Goal: Information Seeking & Learning: Find specific fact

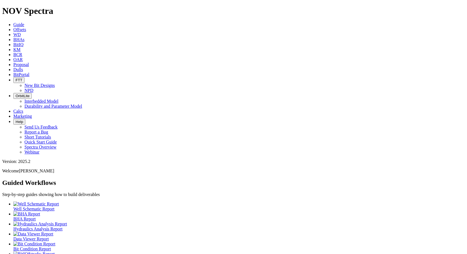
click at [26, 27] on span "Offsets" at bounding box center [19, 29] width 13 height 5
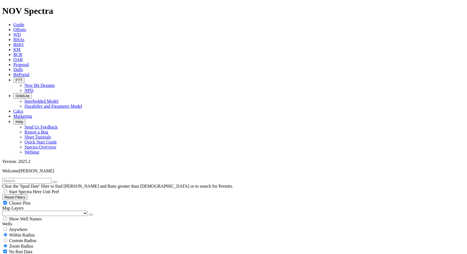
scroll to position [179, 0]
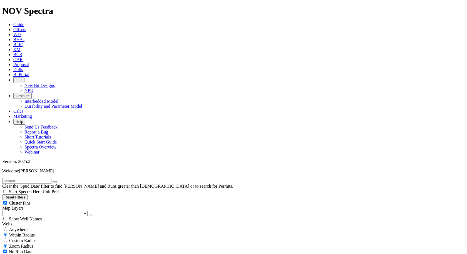
select select "7.875"
checkbox input "false"
select select "? number:7.875 ?"
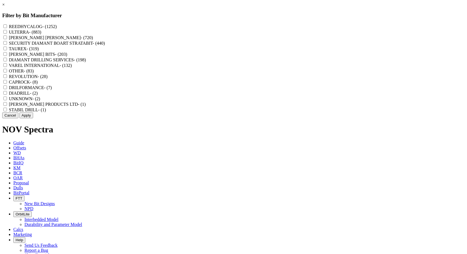
click at [57, 26] on label "REEDHYCALOG - (1252)" at bounding box center [33, 26] width 48 height 5
click at [7, 26] on input "REEDHYCALOG - (1252)" at bounding box center [5, 26] width 4 height 4
checkbox input "true"
click at [33, 118] on button "Apply" at bounding box center [26, 116] width 14 height 6
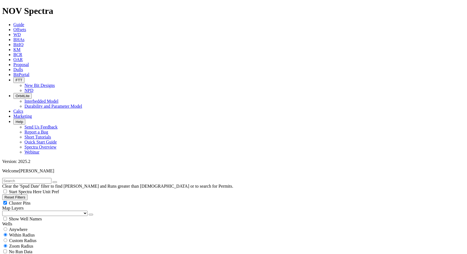
click at [31, 238] on span "Custom Radius" at bounding box center [22, 240] width 27 height 5
radio input "true"
radio input "false"
click at [32, 249] on input "number" at bounding box center [26, 252] width 49 height 6
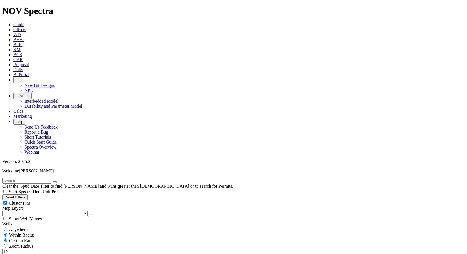
type input "10"
click at [40, 178] on input "text" at bounding box center [26, 181] width 49 height 6
type input "apache"
drag, startPoint x: 37, startPoint y: 107, endPoint x: 48, endPoint y: 105, distance: 11.3
click at [48, 249] on div "10 Miles Kilometers" at bounding box center [233, 255] width 462 height 12
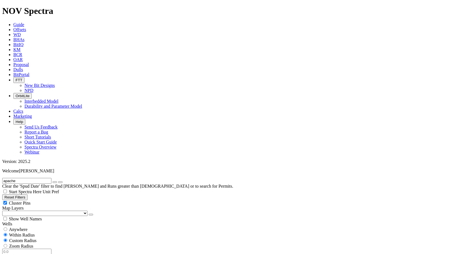
radio input "false"
radio input "true"
